Goal: Task Accomplishment & Management: Use online tool/utility

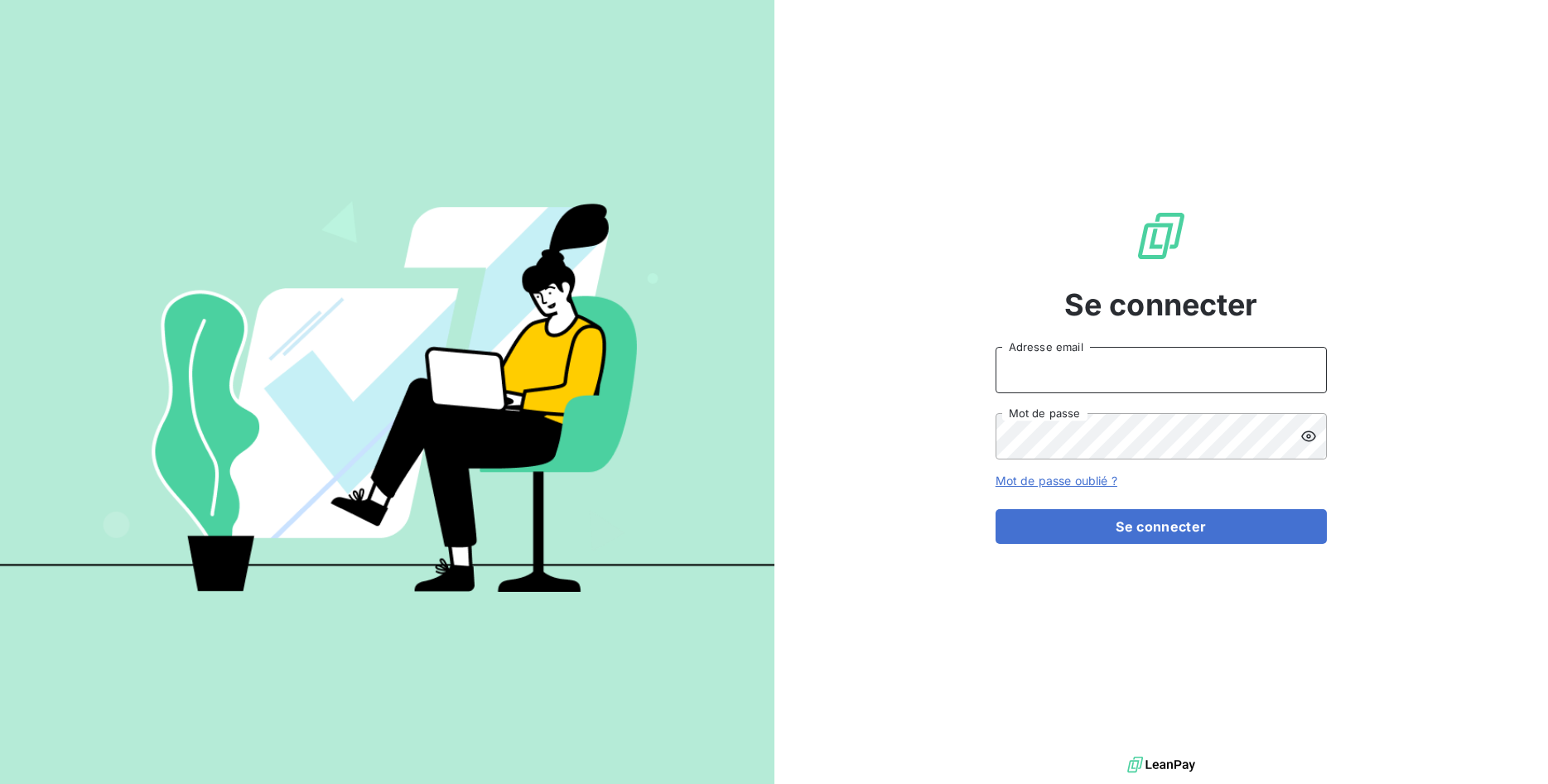
click at [1064, 376] on input "Adresse email" at bounding box center [1160, 369] width 331 height 46
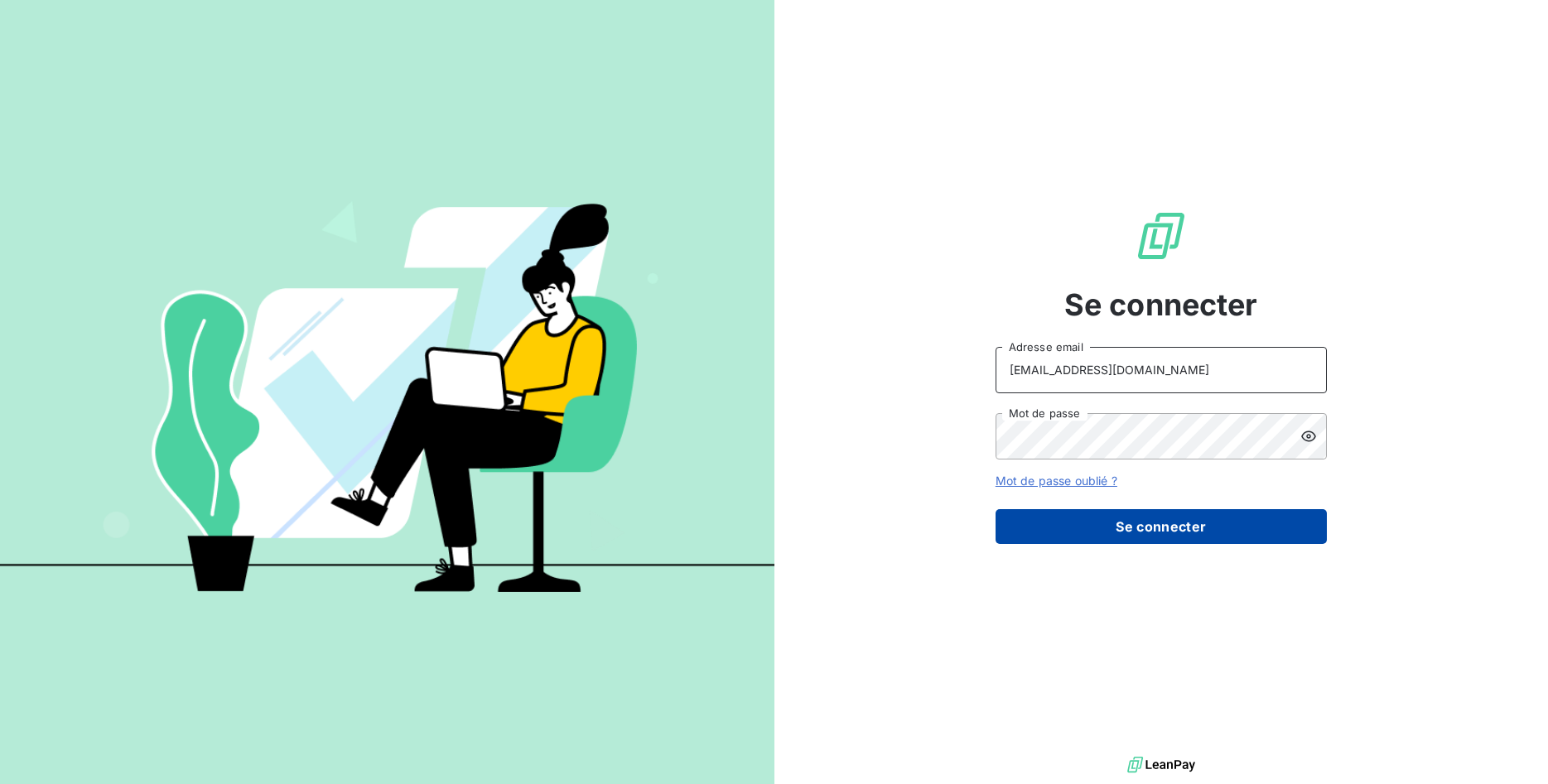
type input "[EMAIL_ADDRESS][DOMAIN_NAME]"
click at [1078, 523] on button "Se connecter" at bounding box center [1160, 526] width 331 height 34
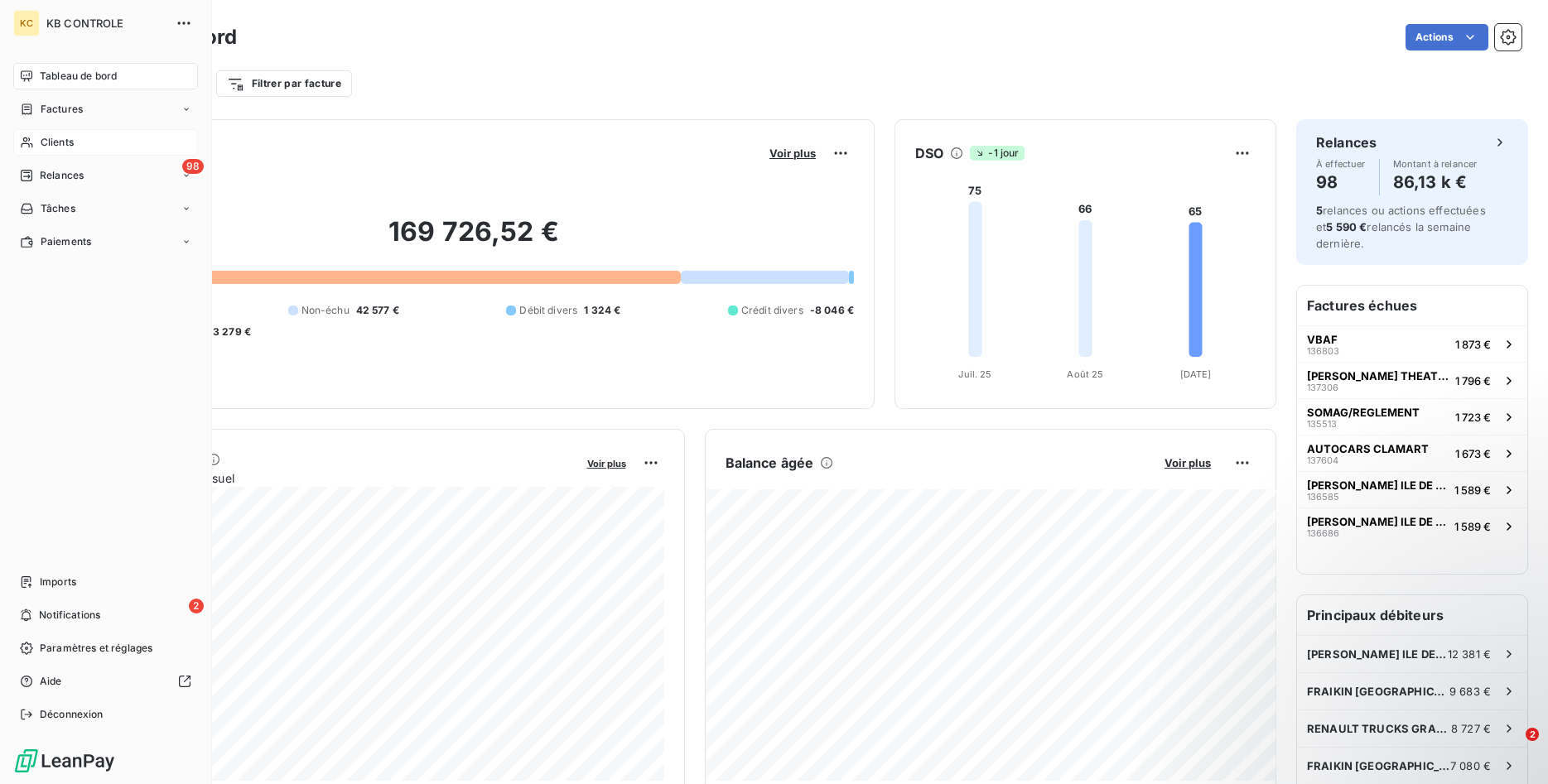
click at [63, 142] on span "Clients" at bounding box center [57, 142] width 33 height 15
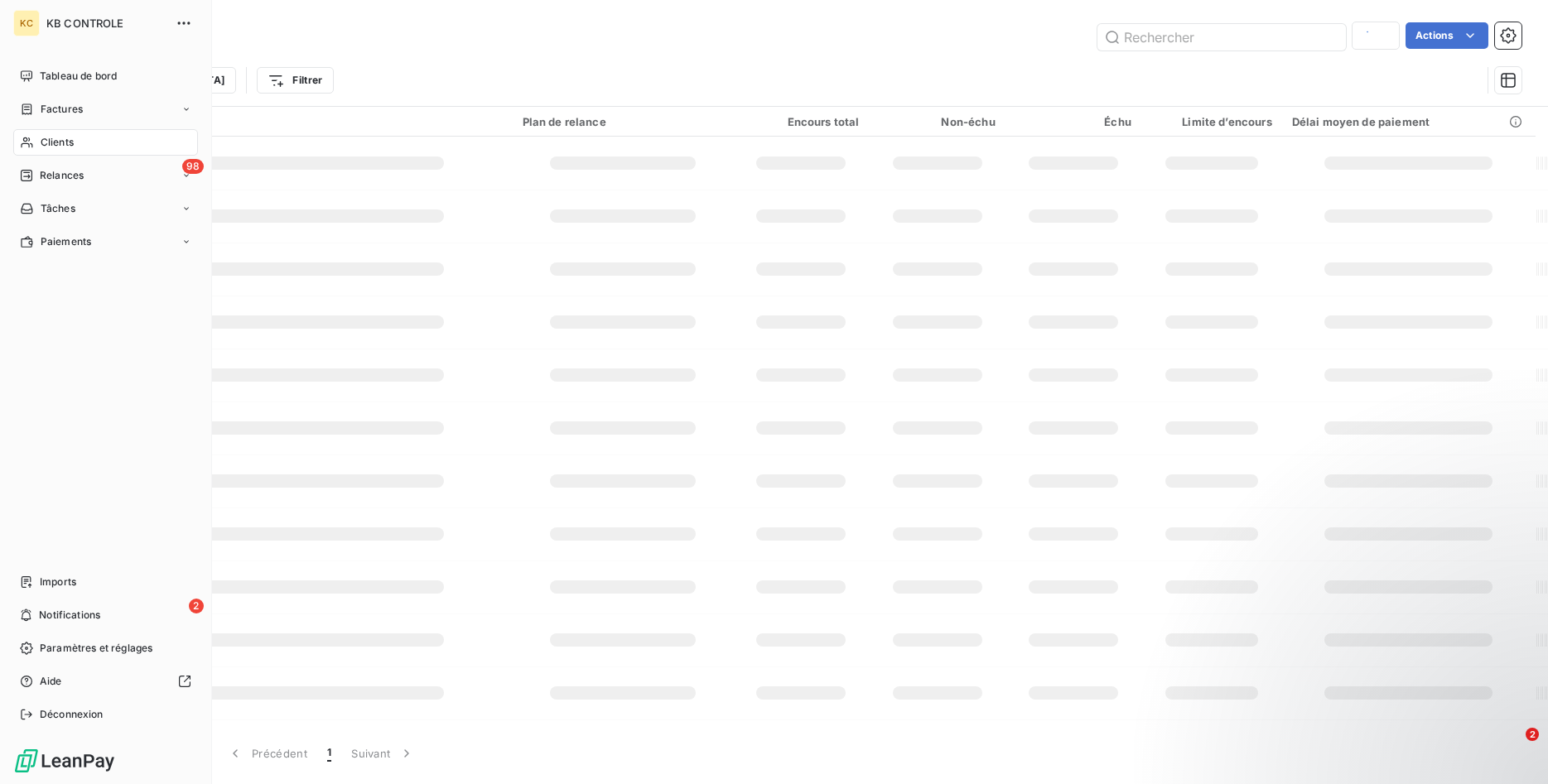
type input "prefe"
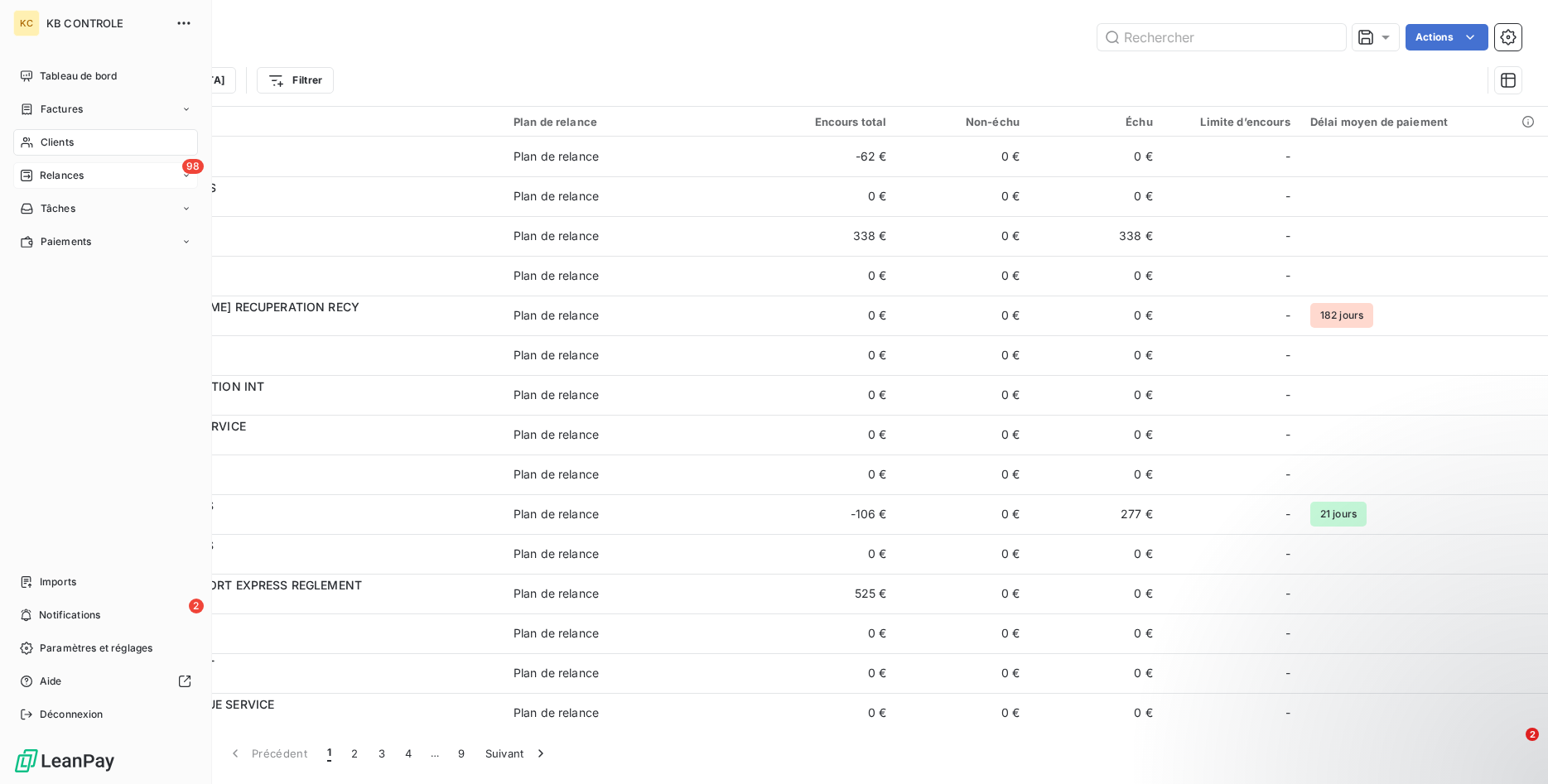
click at [64, 180] on span "Relances" at bounding box center [62, 175] width 44 height 15
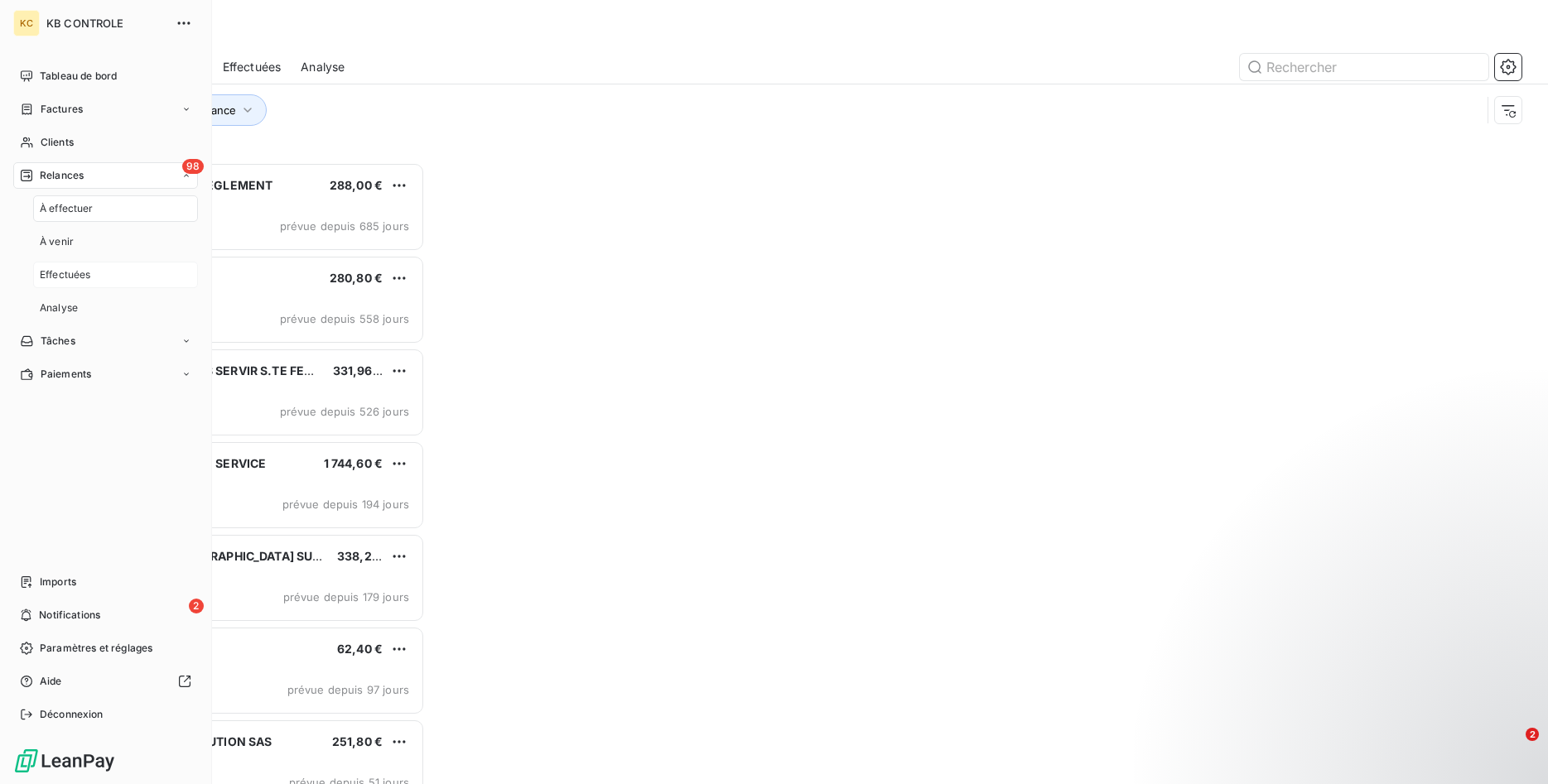
scroll to position [622, 346]
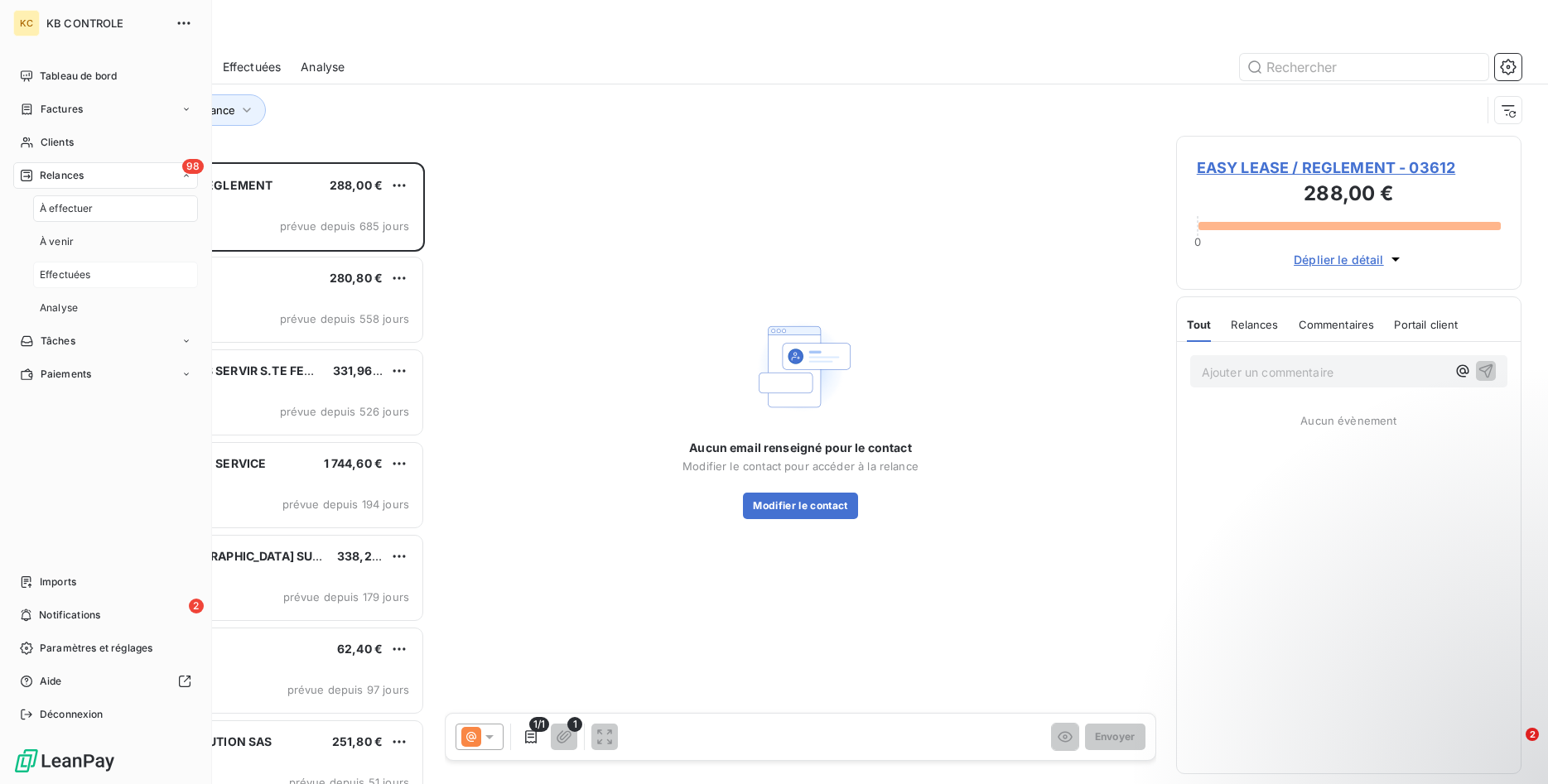
click at [69, 269] on span "Effectuées" at bounding box center [65, 275] width 52 height 15
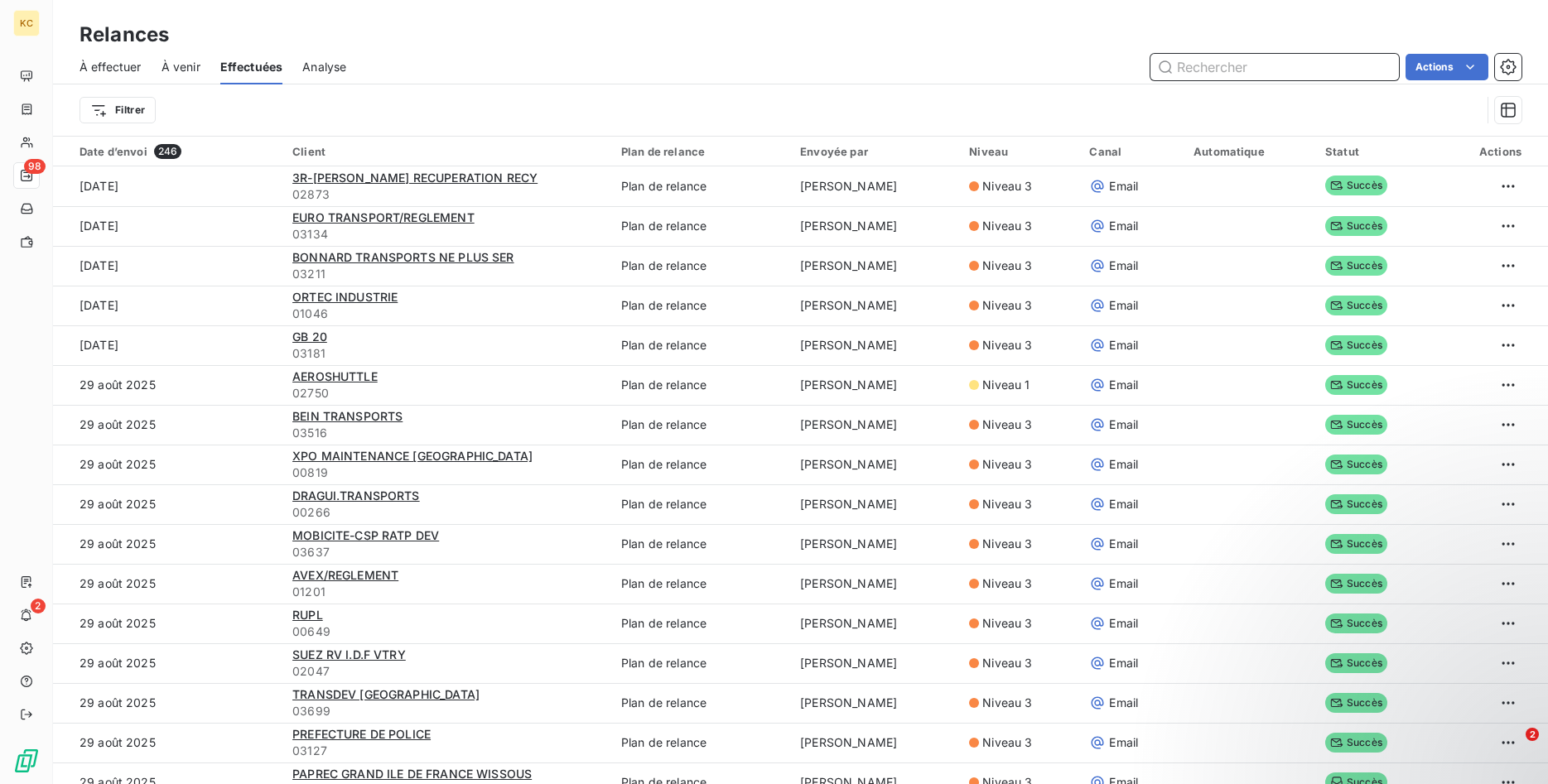
click at [1198, 71] on input "text" at bounding box center [1275, 66] width 249 height 26
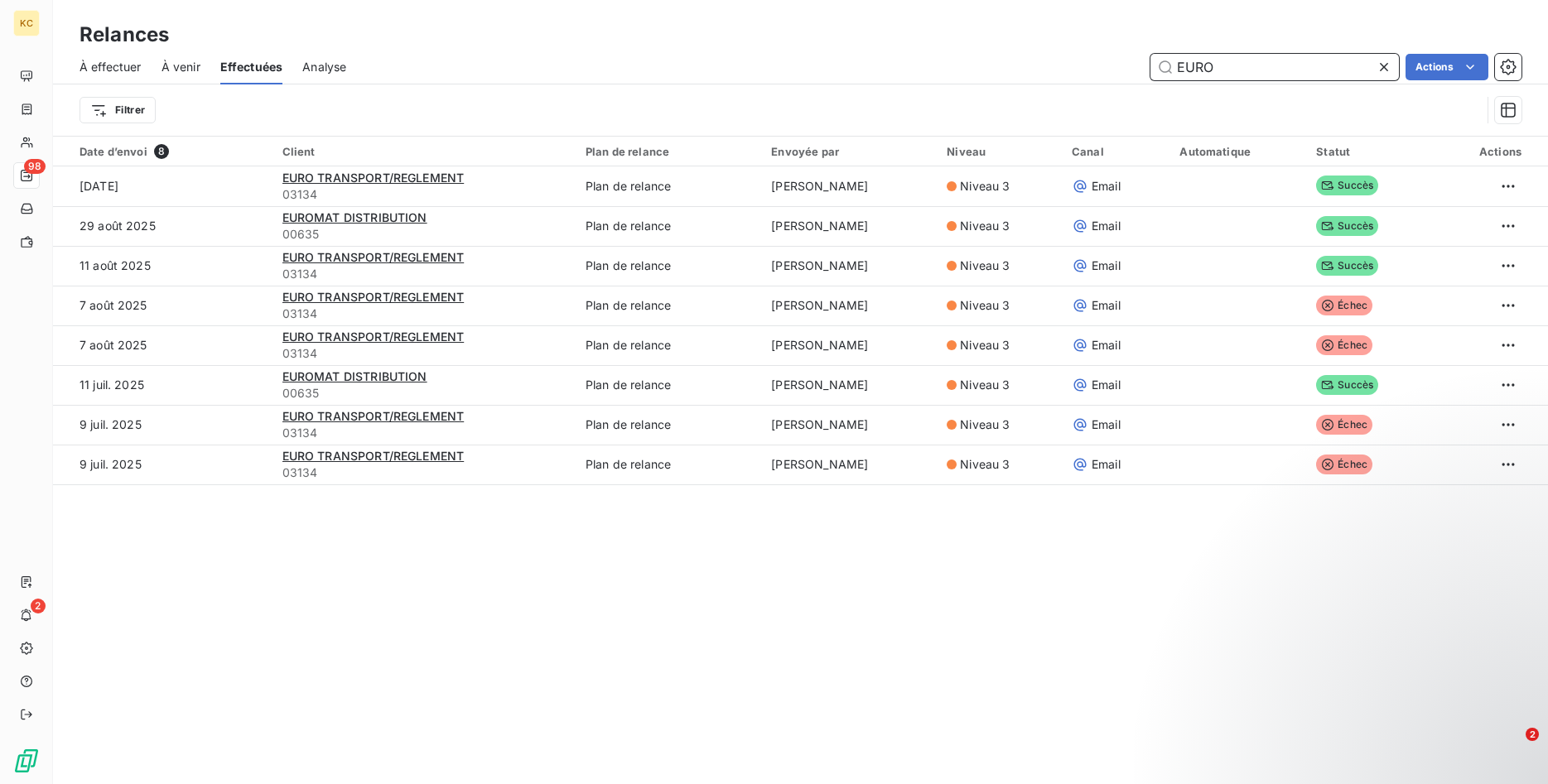
type input "EURO"
click at [1382, 74] on icon at bounding box center [1384, 67] width 16 height 16
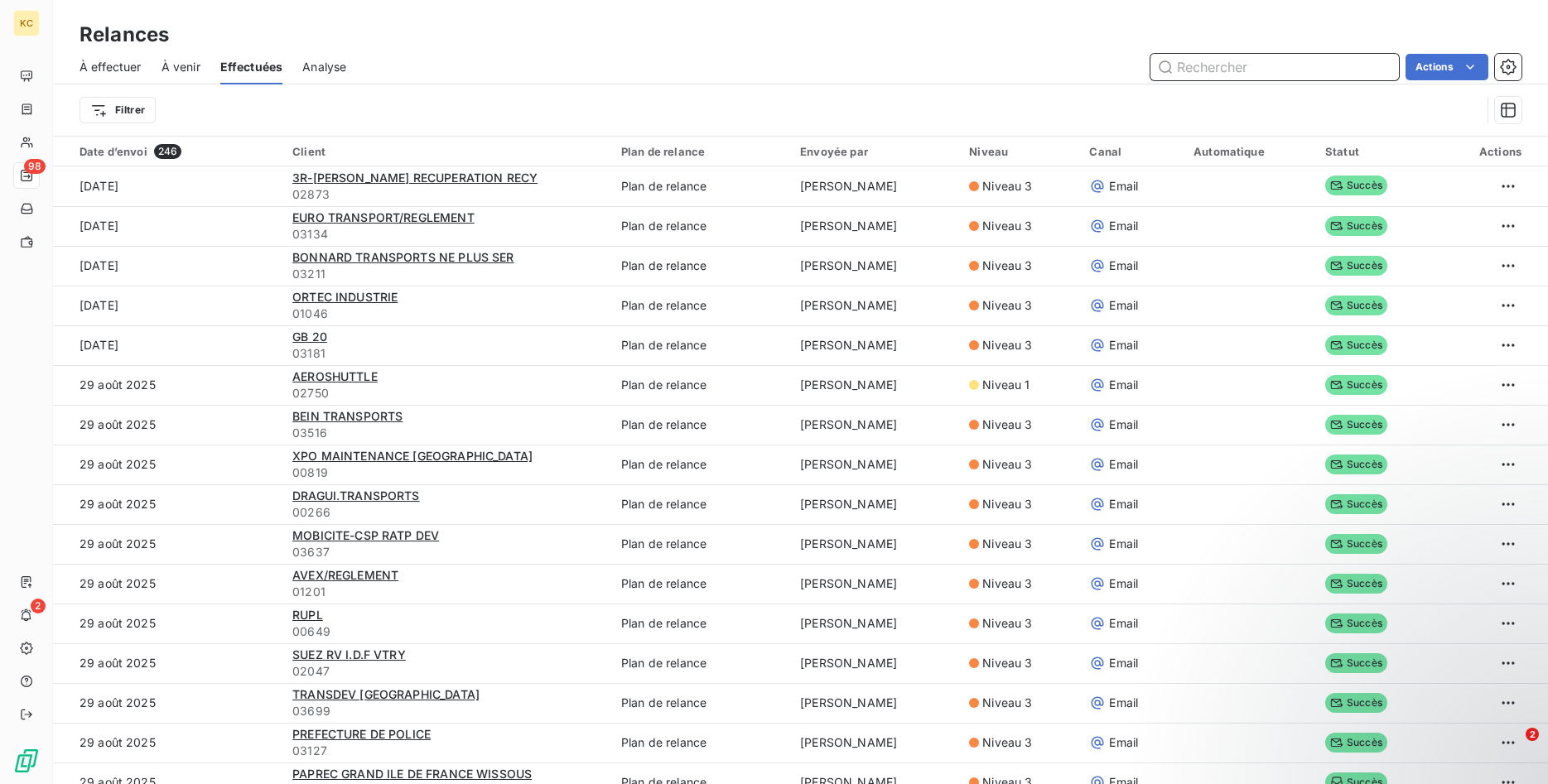
click at [1260, 71] on input "text" at bounding box center [1275, 66] width 249 height 26
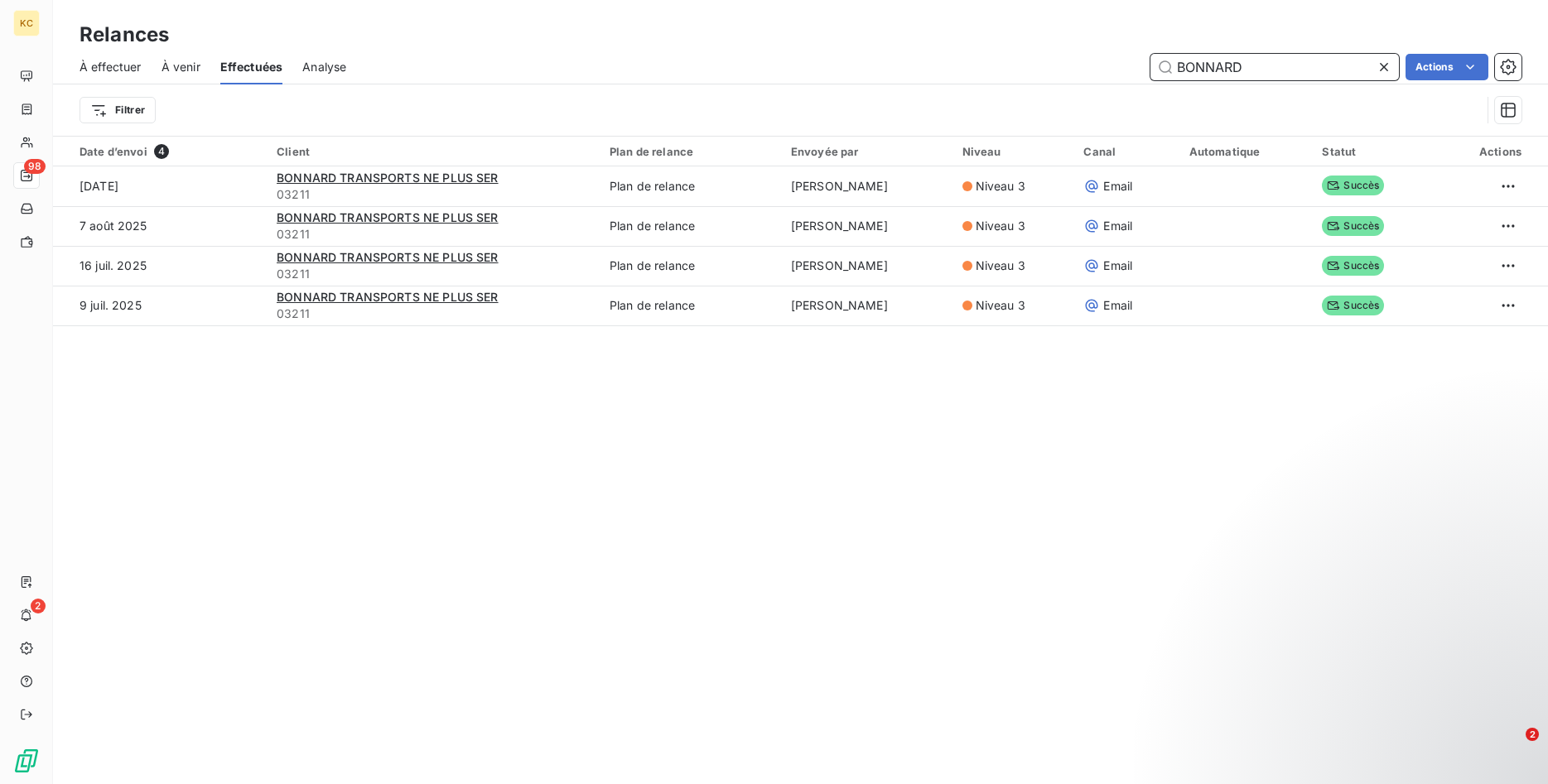
type input "BONNARD"
click at [1379, 67] on icon at bounding box center [1384, 67] width 16 height 16
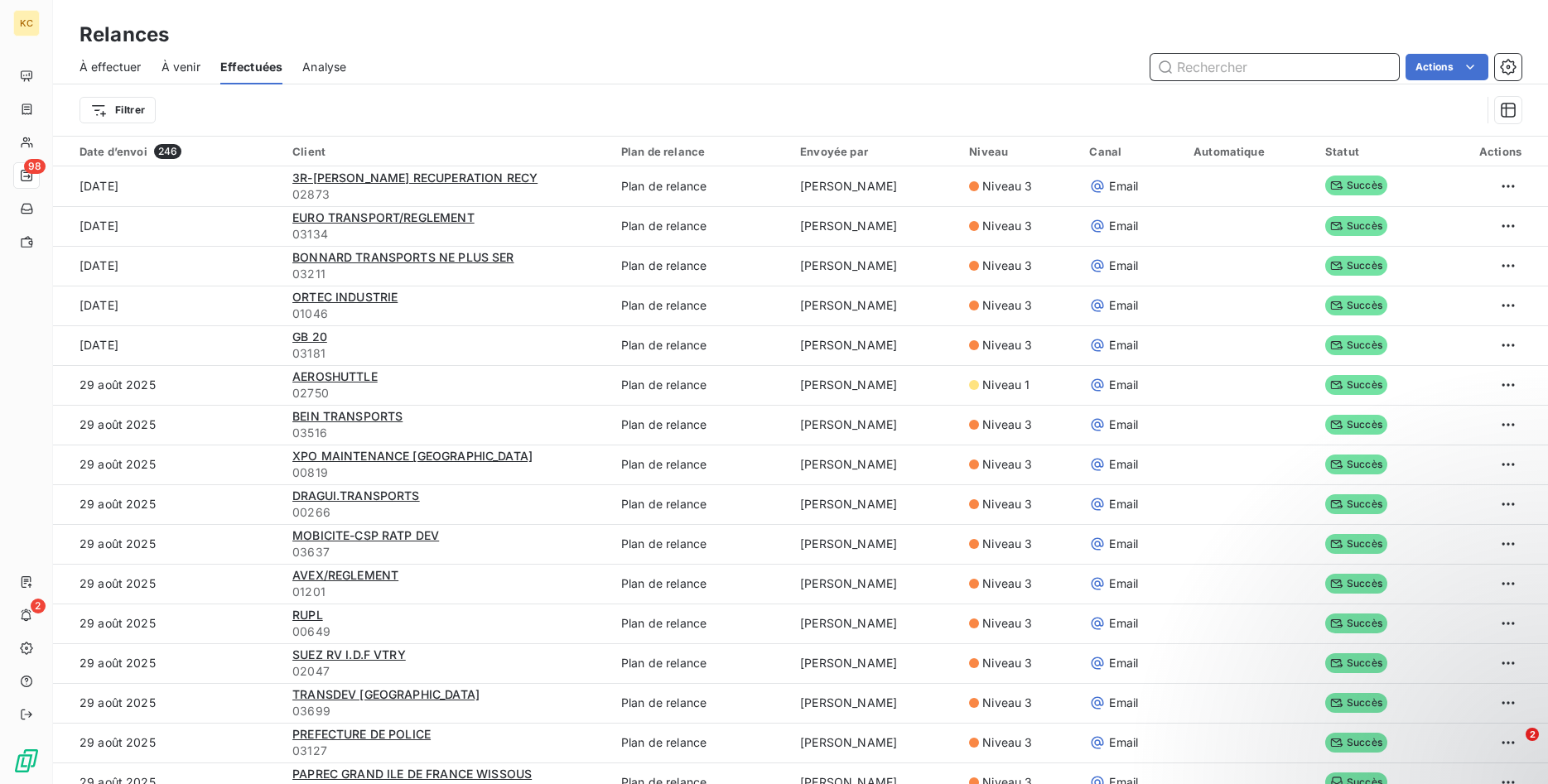
click at [1279, 74] on input "text" at bounding box center [1275, 66] width 249 height 26
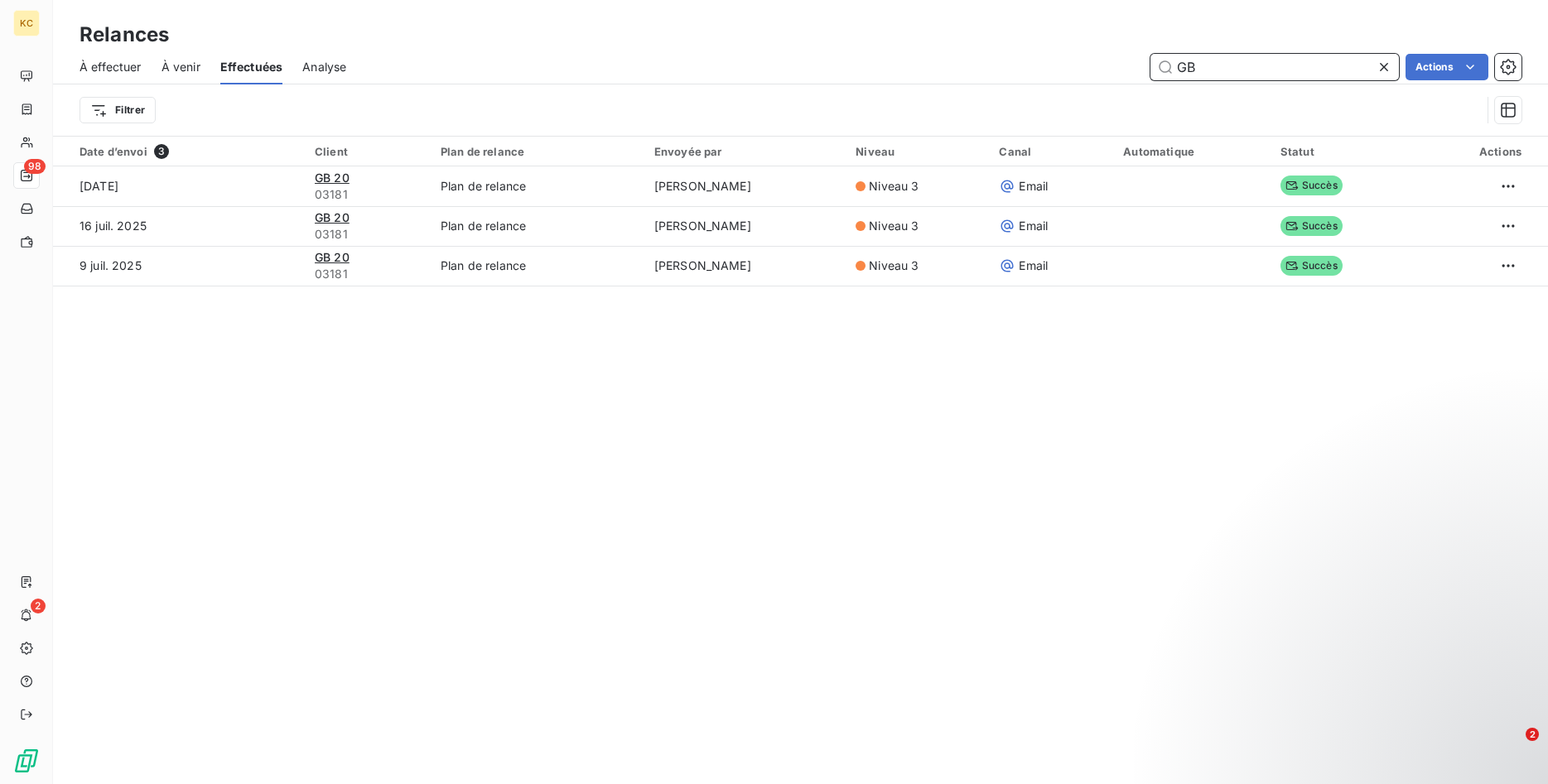
type input "GB"
click at [1387, 63] on icon at bounding box center [1384, 67] width 16 height 16
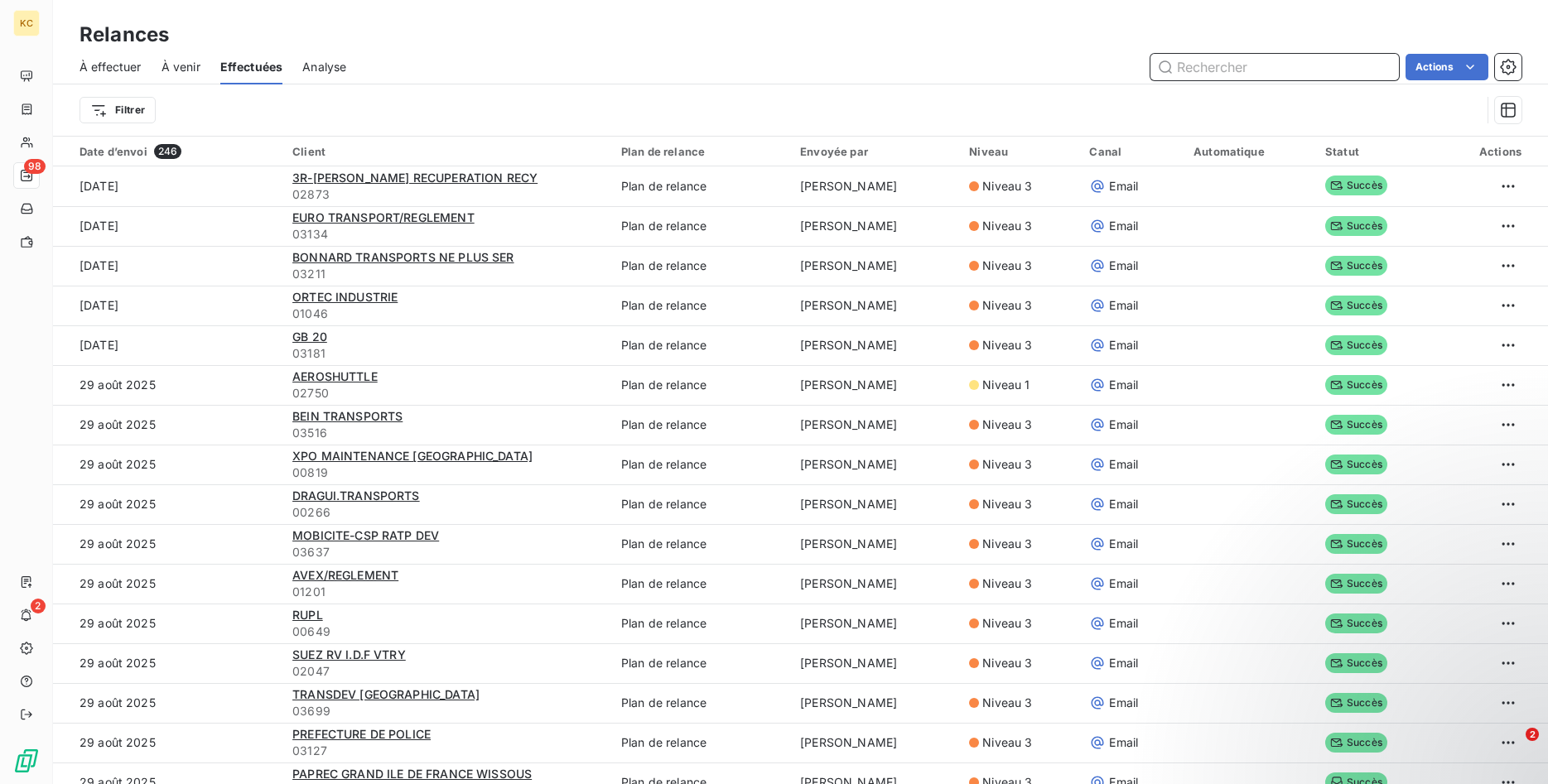
click at [1240, 73] on input "text" at bounding box center [1275, 66] width 249 height 26
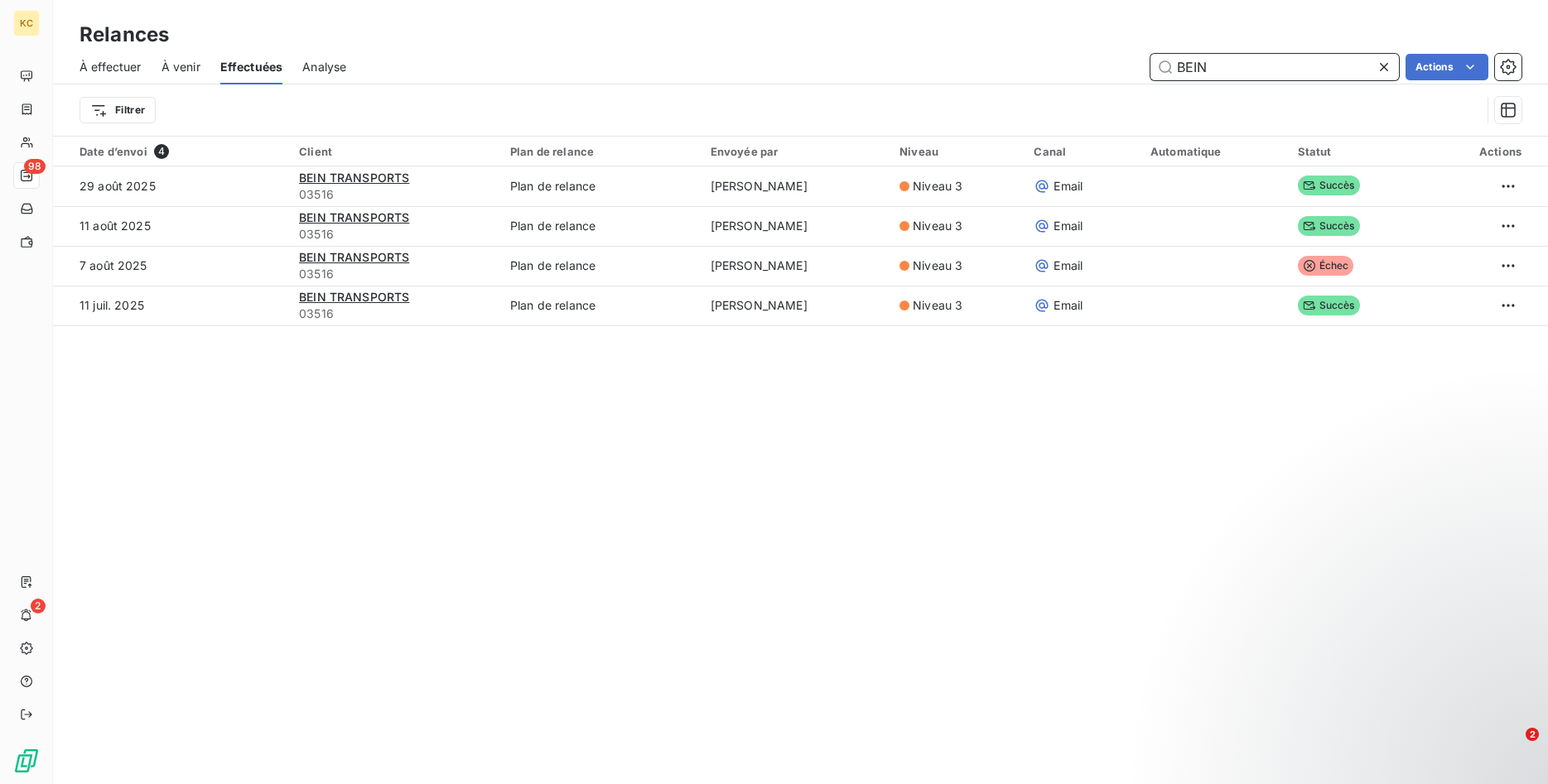
type input "BEIN"
click at [1380, 71] on icon at bounding box center [1383, 66] width 8 height 8
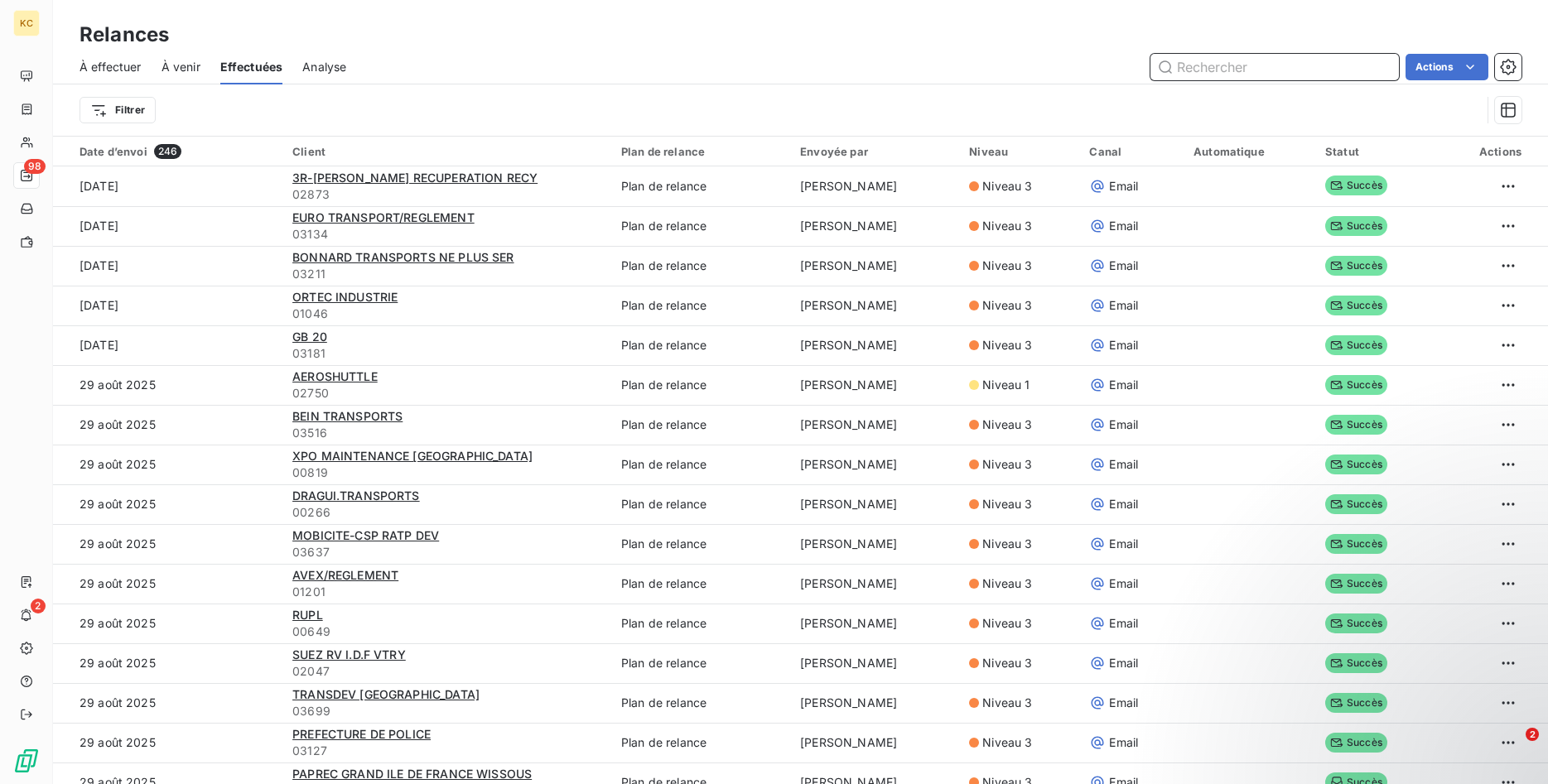
click at [1206, 71] on input "text" at bounding box center [1275, 66] width 249 height 26
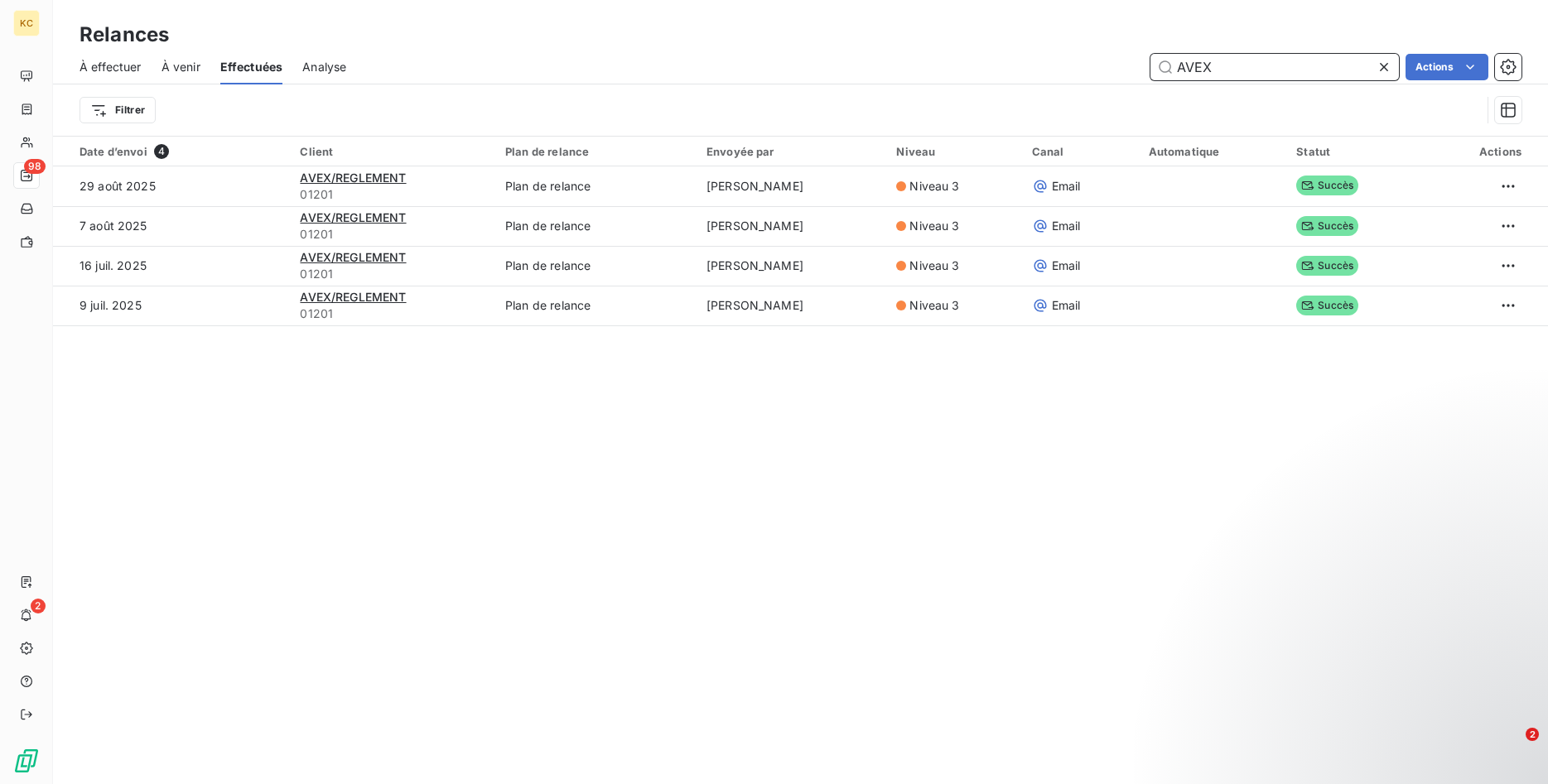
type input "AVEX"
click at [1385, 65] on icon at bounding box center [1383, 66] width 8 height 8
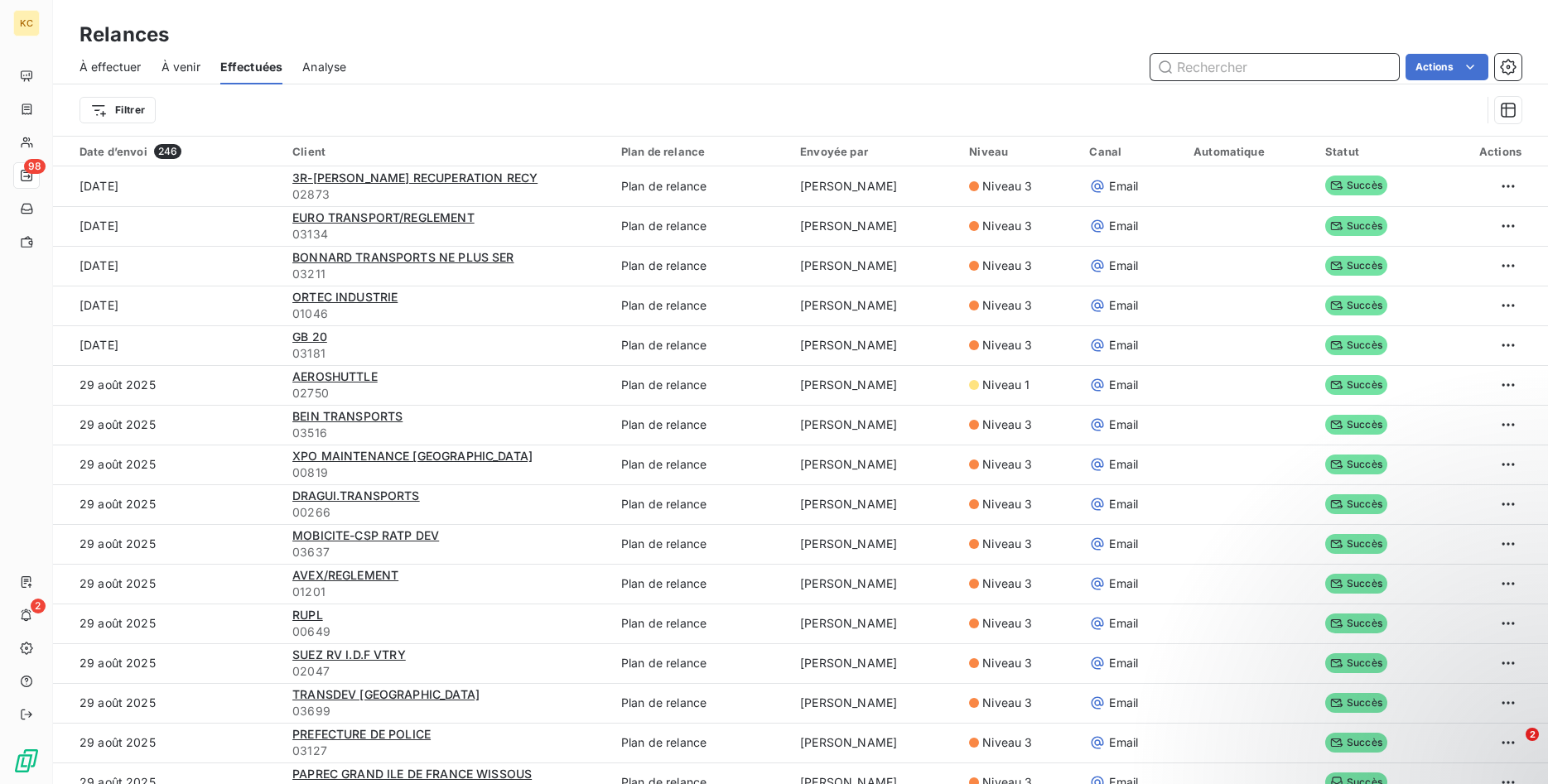
click at [1201, 64] on input "text" at bounding box center [1275, 66] width 249 height 26
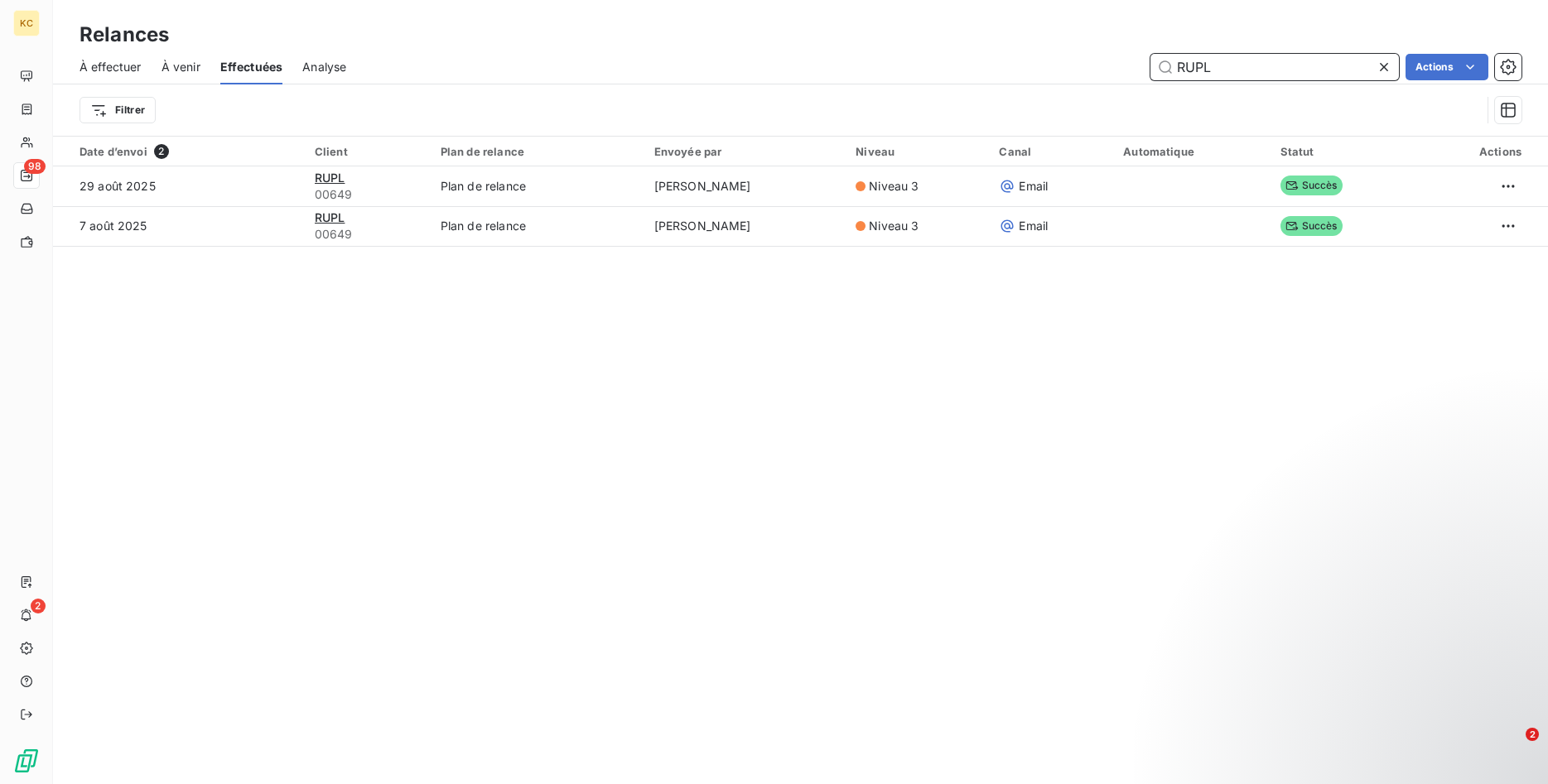
type input "RUPL"
click at [1385, 65] on icon at bounding box center [1383, 66] width 8 height 8
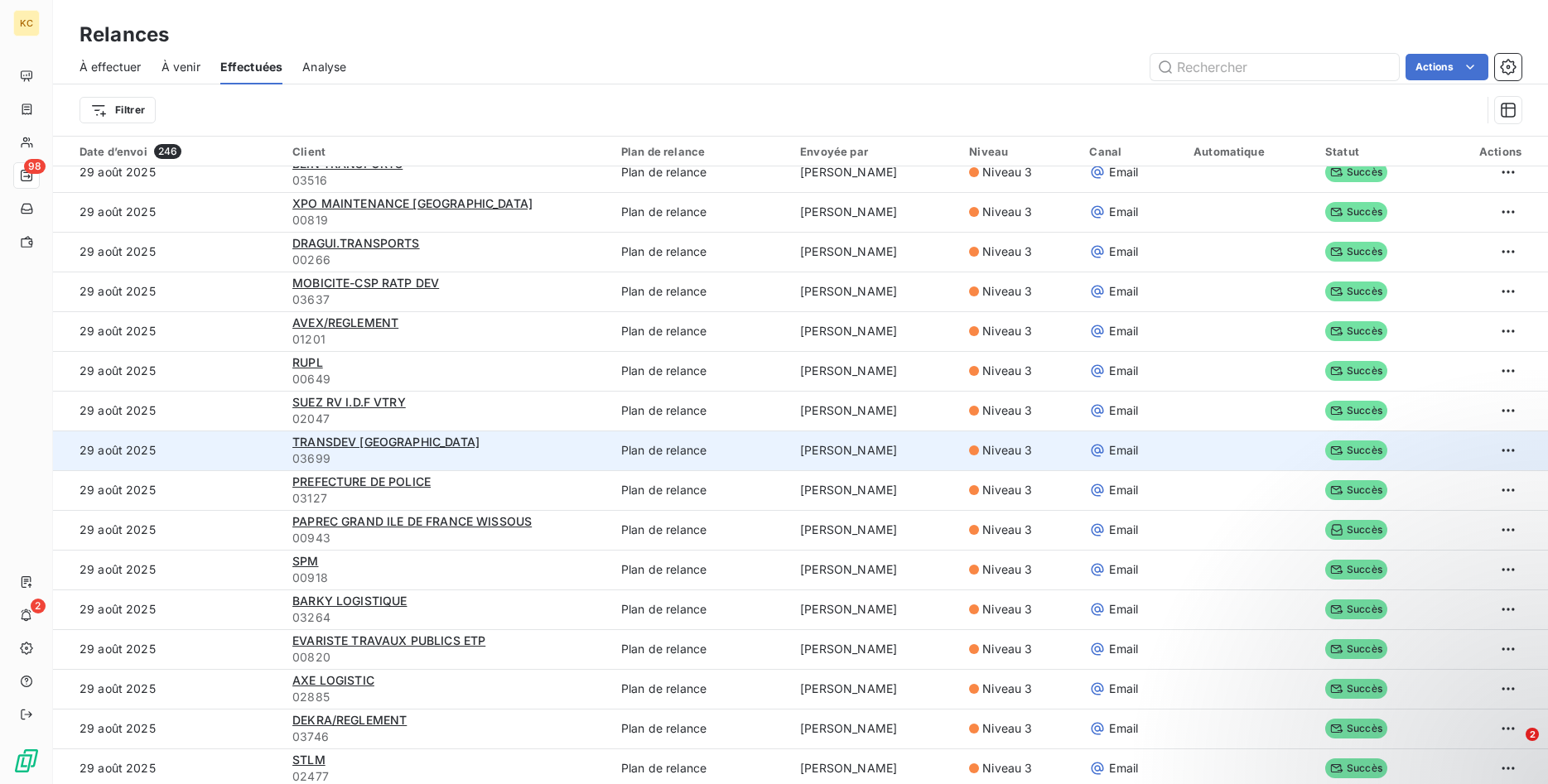
scroll to position [253, 0]
